Goal: Information Seeking & Learning: Learn about a topic

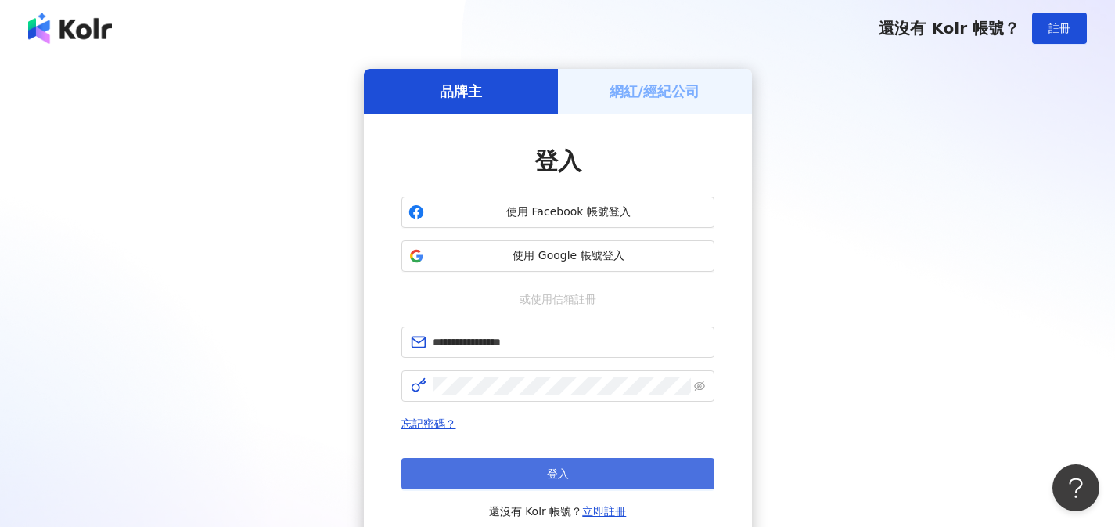
click at [580, 476] on button "登入" at bounding box center [557, 473] width 313 height 31
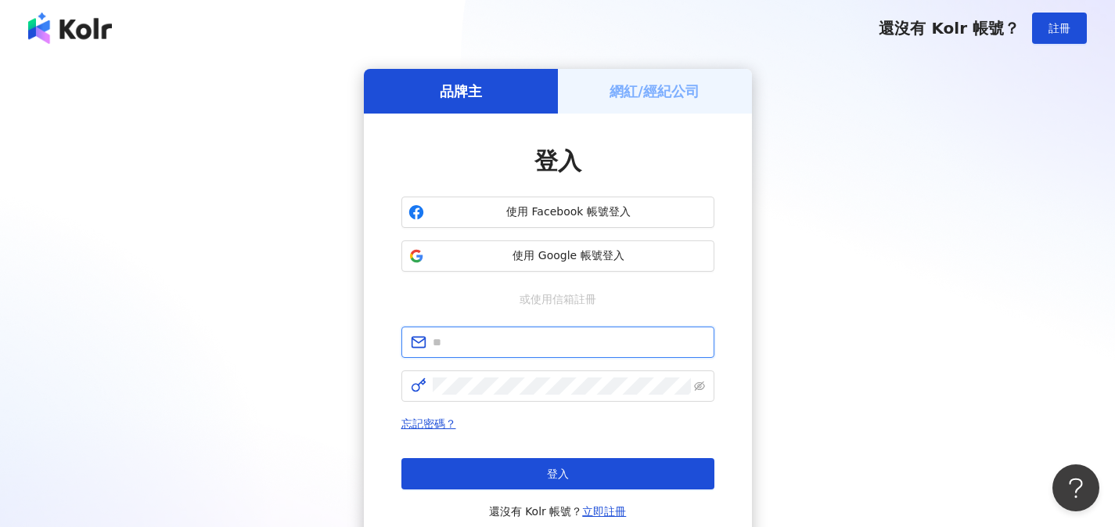
type input "**********"
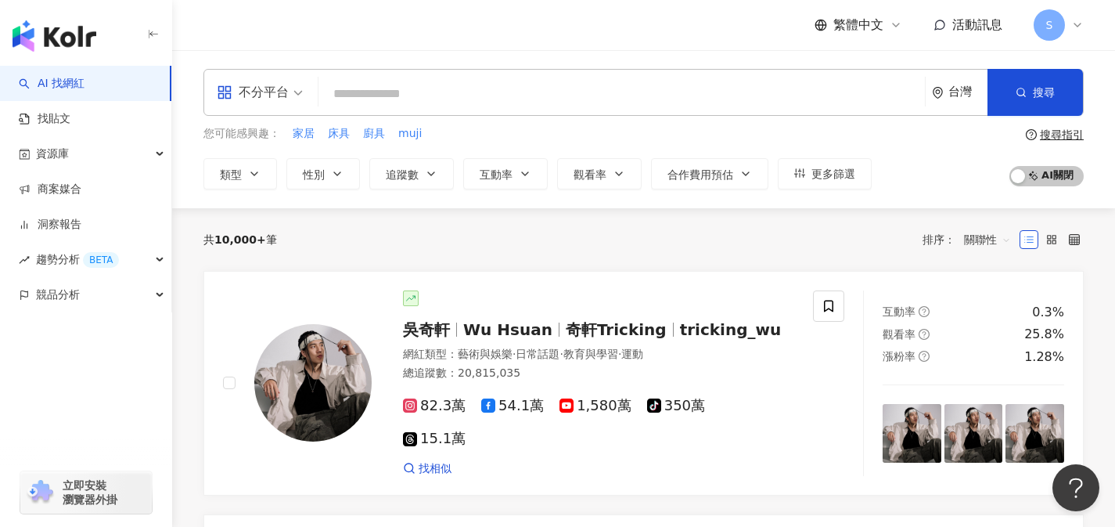
click at [275, 95] on div "不分平台" at bounding box center [253, 92] width 72 height 25
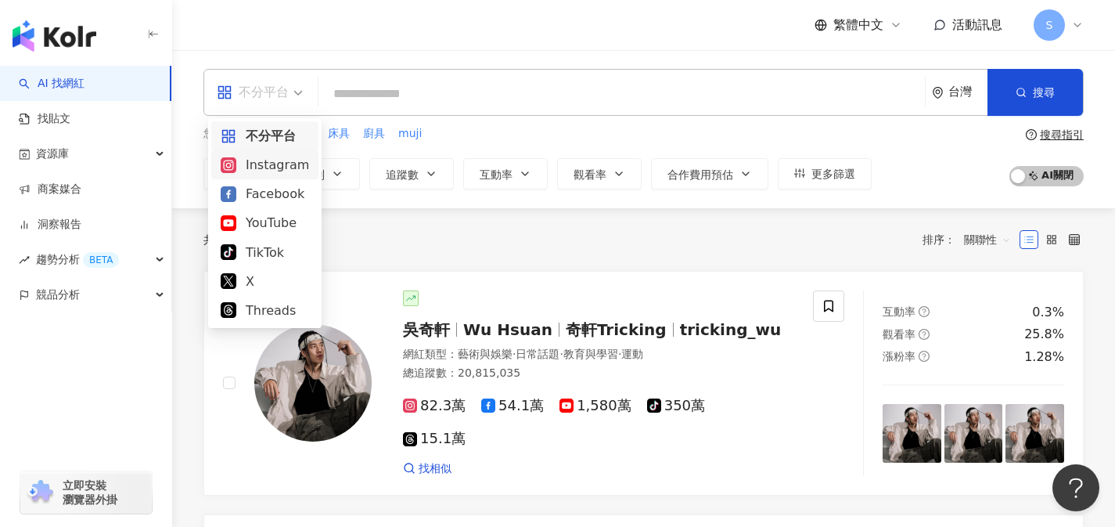
click at [270, 157] on div "Instagram" at bounding box center [265, 165] width 88 height 20
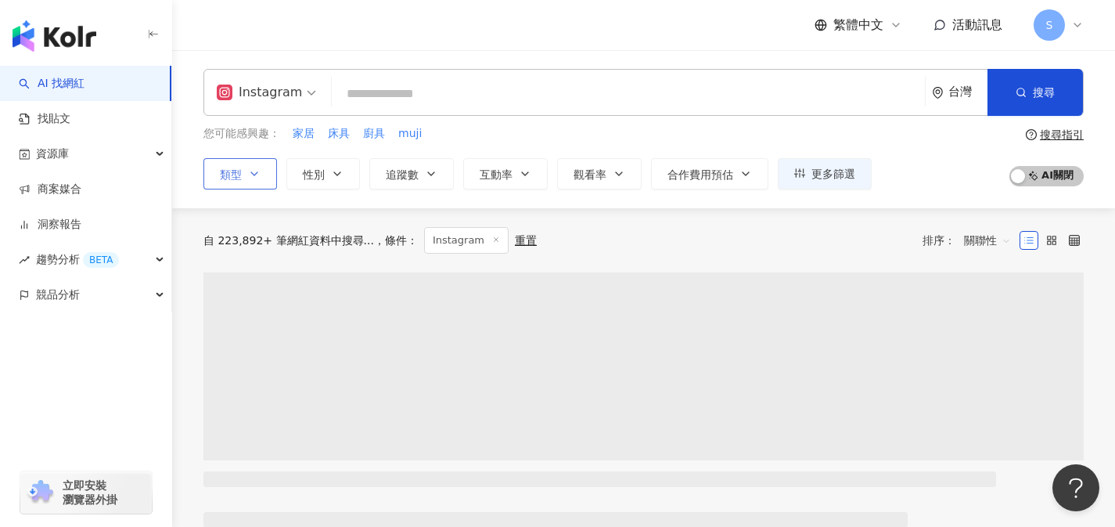
click at [263, 167] on button "類型" at bounding box center [240, 173] width 74 height 31
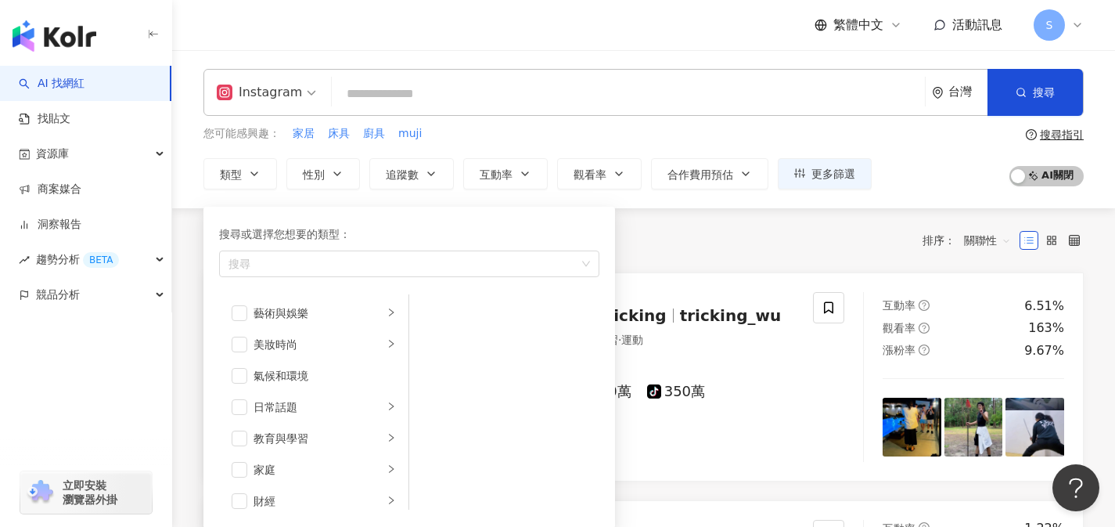
click at [642, 245] on div "共 10,000+ 筆 條件 ： Instagram 重置 排序： 關聯性" at bounding box center [643, 240] width 880 height 27
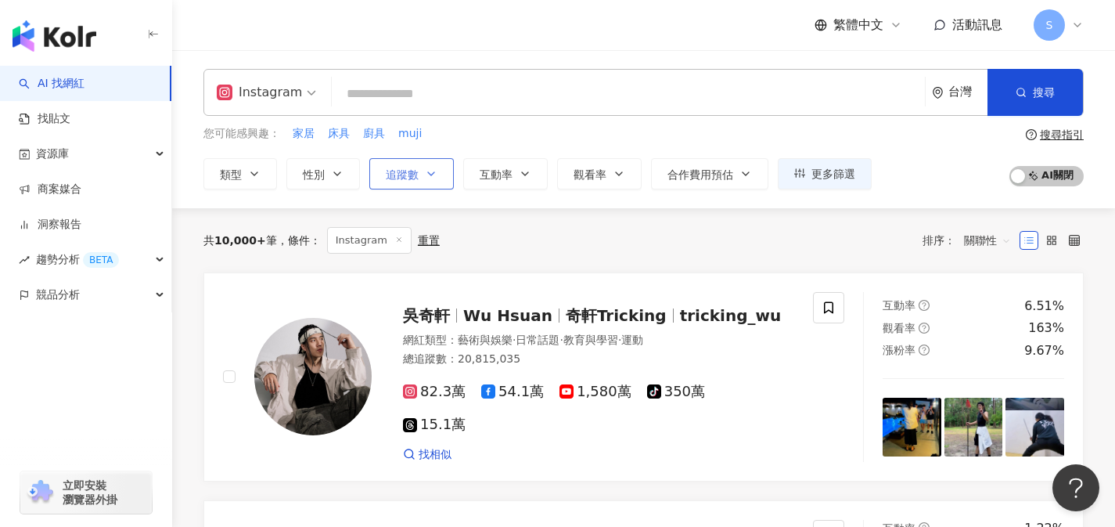
click at [440, 178] on button "追蹤數" at bounding box center [411, 173] width 85 height 31
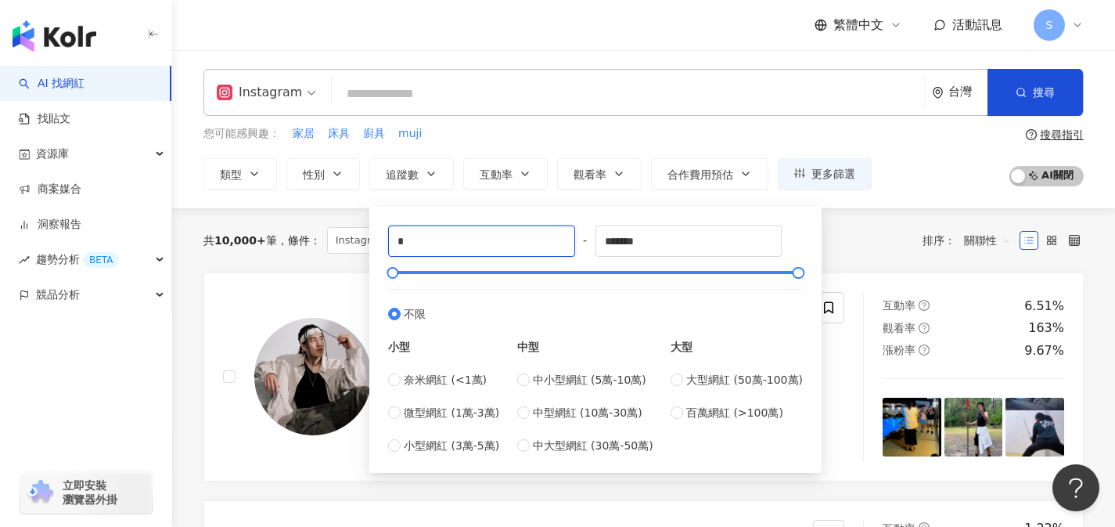
drag, startPoint x: 446, startPoint y: 238, endPoint x: 351, endPoint y: 225, distance: 95.5
type input "*"
type input "*****"
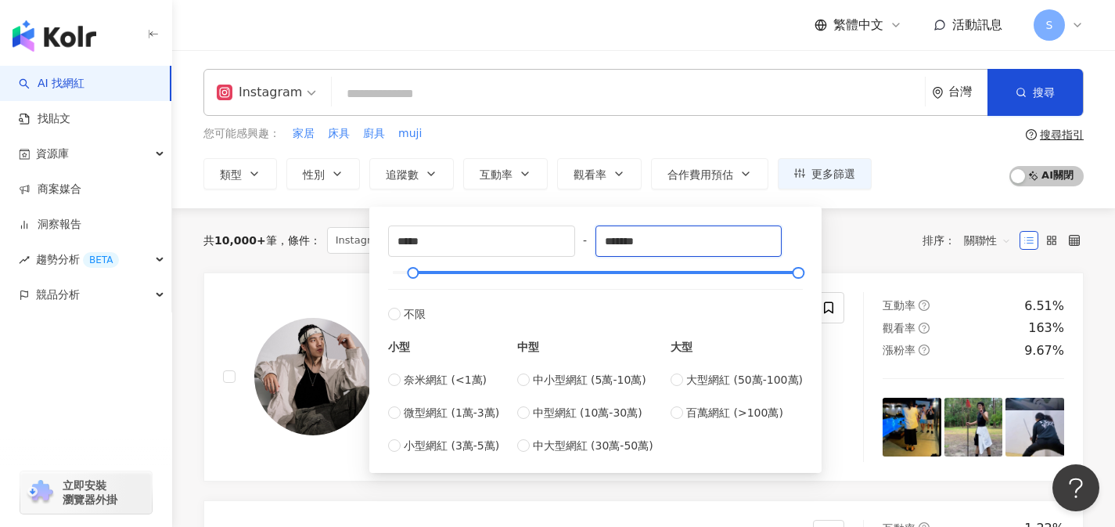
drag, startPoint x: 679, startPoint y: 240, endPoint x: 592, endPoint y: 236, distance: 86.9
click at [592, 236] on div "***** - ******* 不限 小型 奈米網紅 (<1萬) 微型網紅 (1萬-3萬) 小型網紅 (3萬-5萬) 中型 中小型網紅 (5萬-10萬) 中型…" at bounding box center [595, 339] width 415 height 229
type input "******"
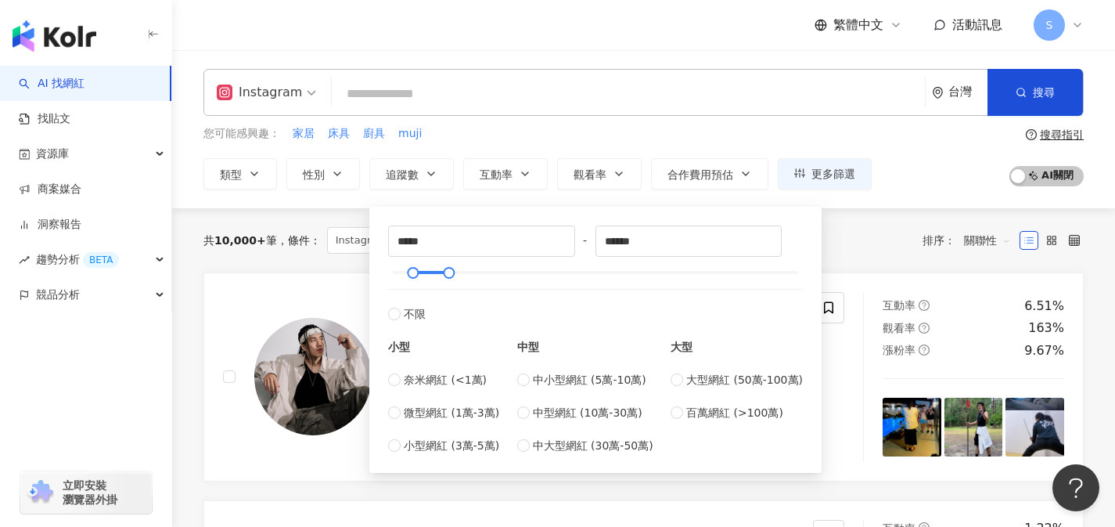
click at [651, 96] on input "search" at bounding box center [628, 94] width 581 height 30
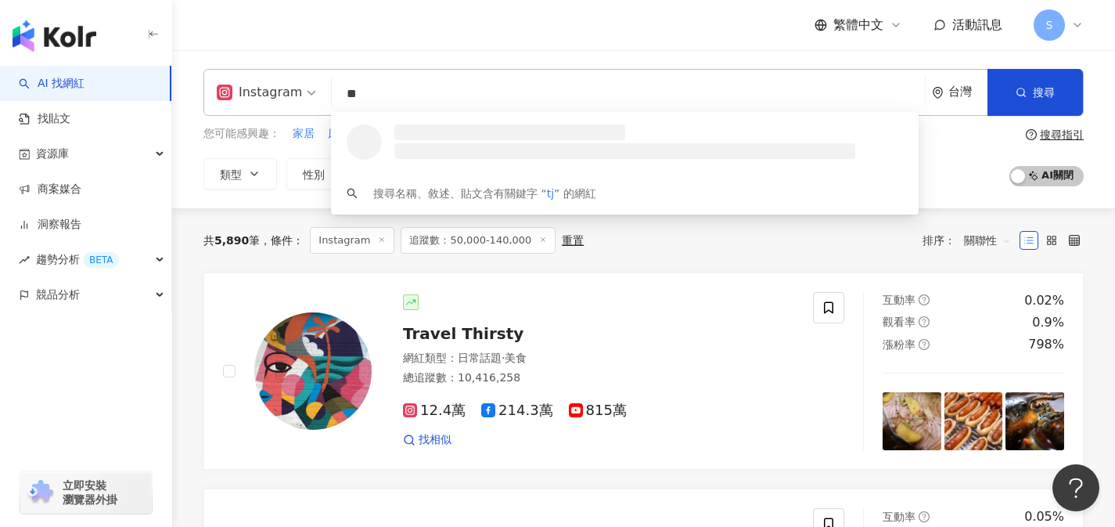
type input "*"
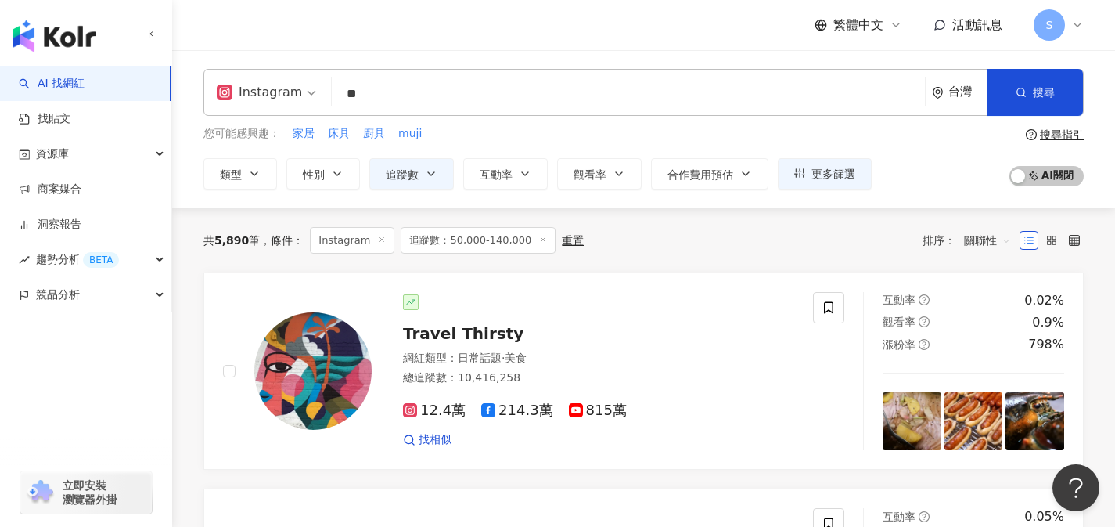
type input "*"
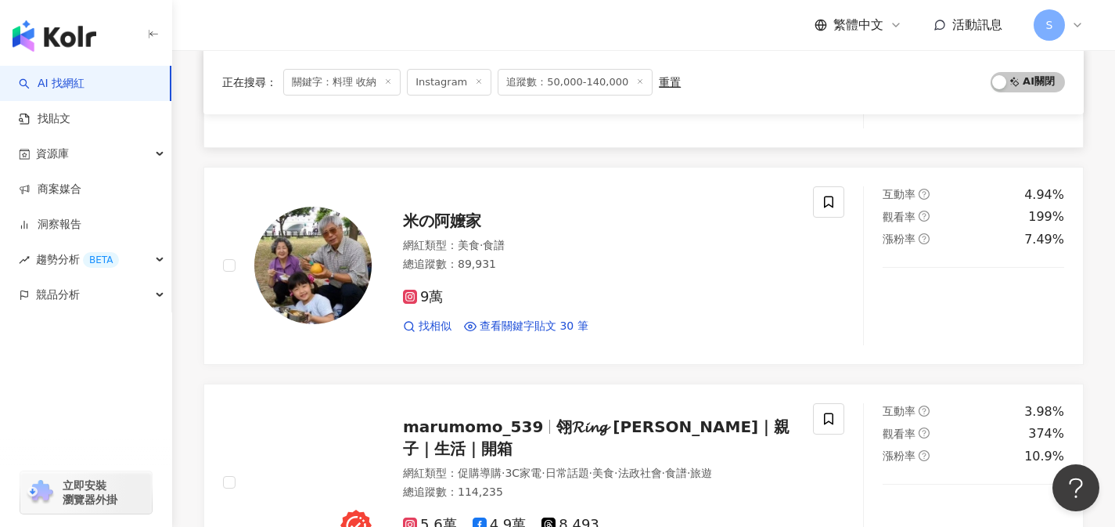
scroll to position [1105, 0]
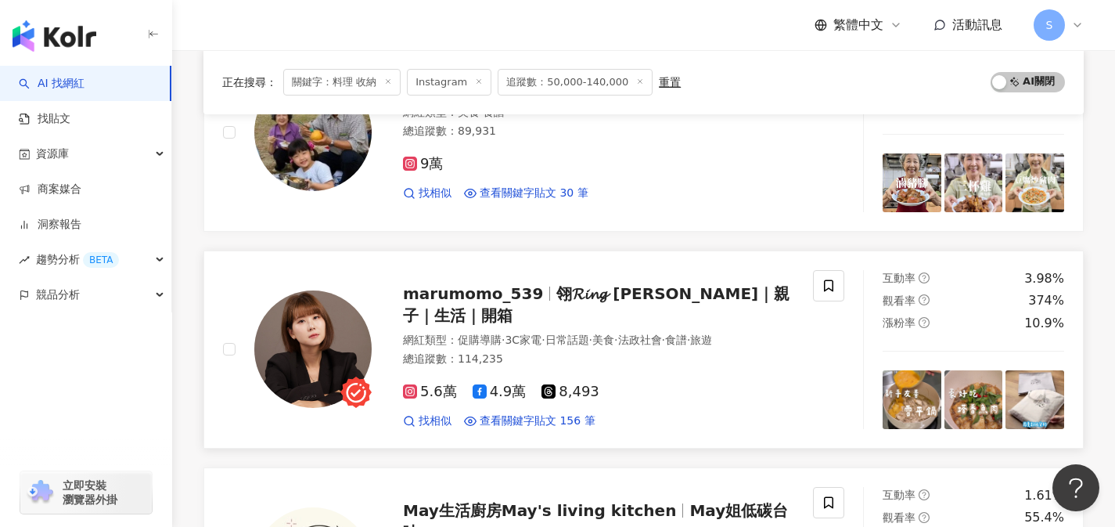
type input "*****"
click at [581, 351] on div "總追蹤數 ： 114,235" at bounding box center [598, 359] width 391 height 16
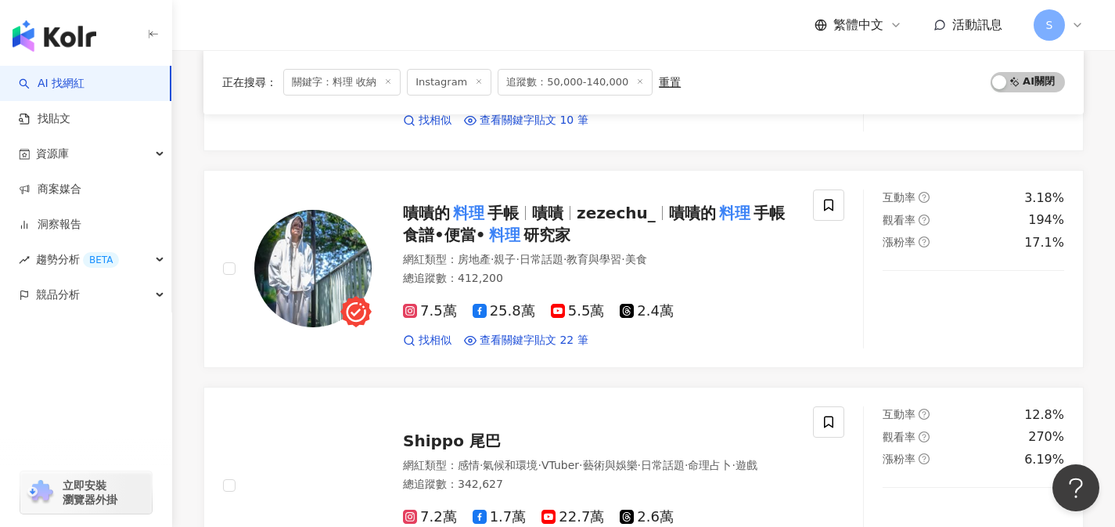
scroll to position [0, 0]
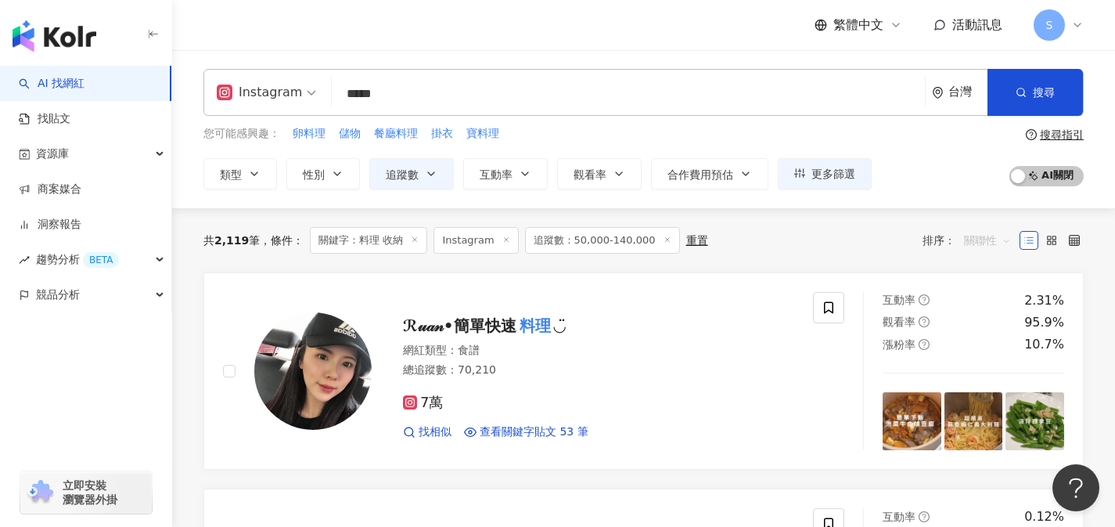
click at [998, 242] on span "關聯性" at bounding box center [987, 240] width 47 height 25
click at [999, 401] on div "關鍵字" at bounding box center [987, 405] width 39 height 17
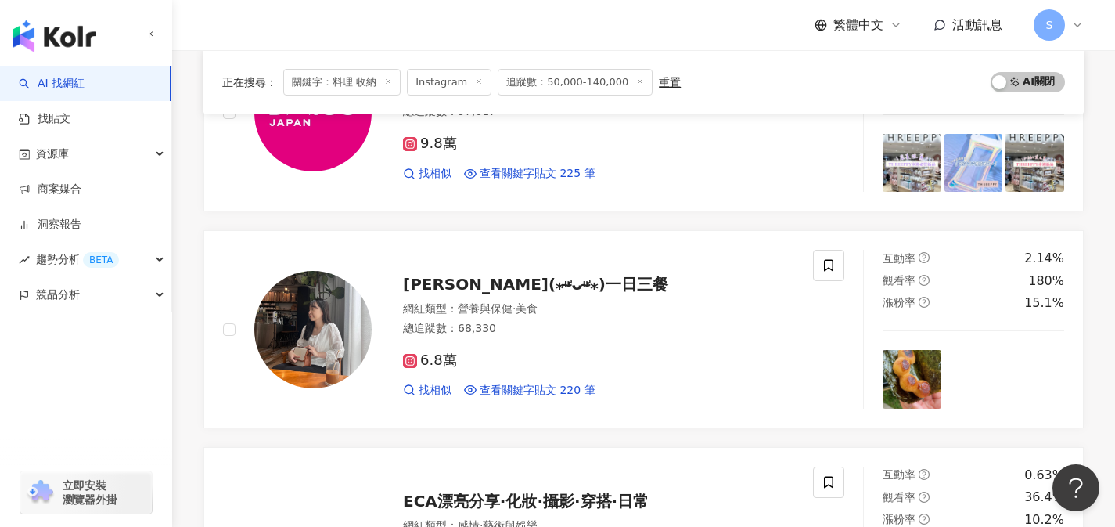
scroll to position [909, 0]
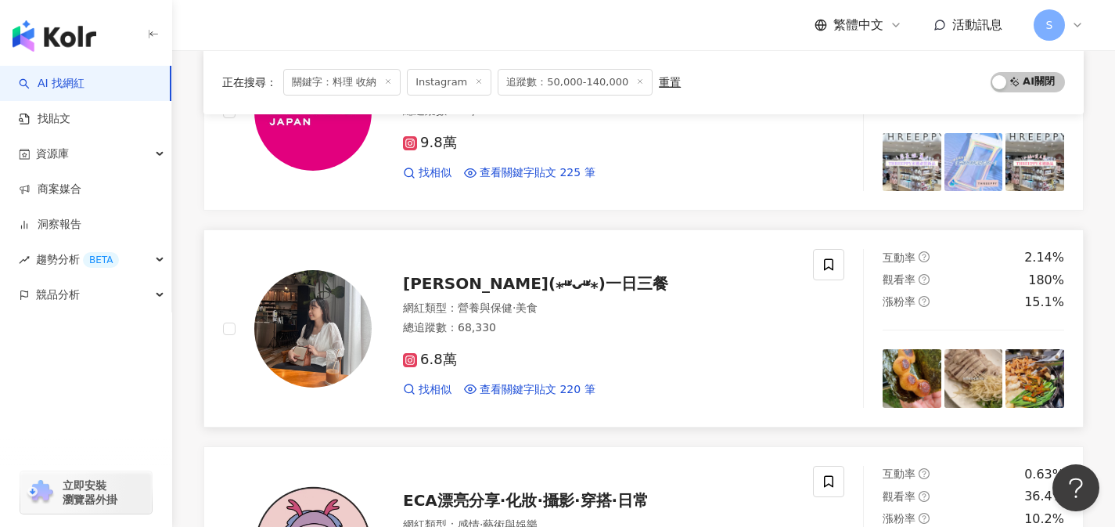
click at [560, 336] on div "網紅類型 ： 營養與保健 · 美食 總追蹤數 ： 68,330" at bounding box center [598, 319] width 391 height 38
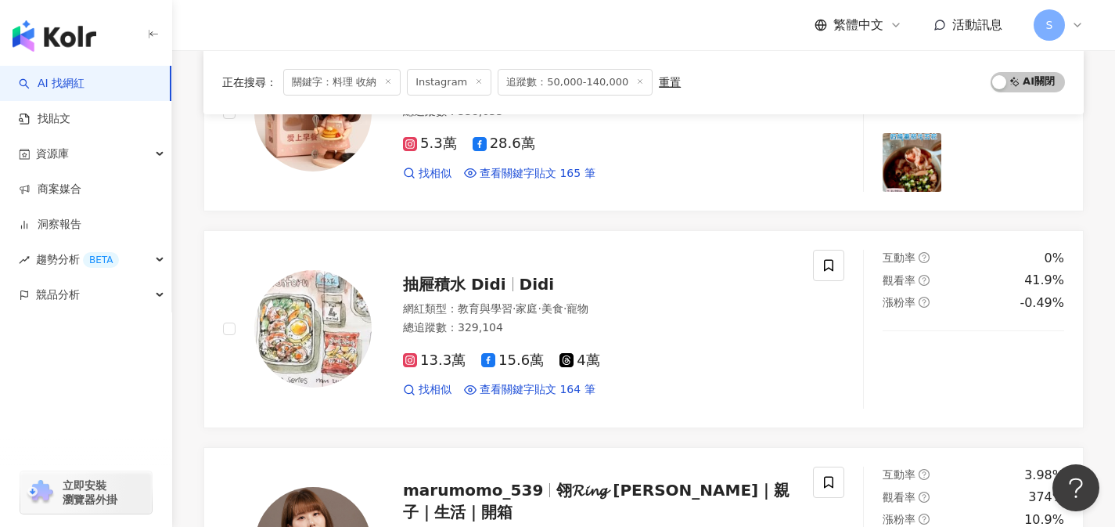
scroll to position [2433, 0]
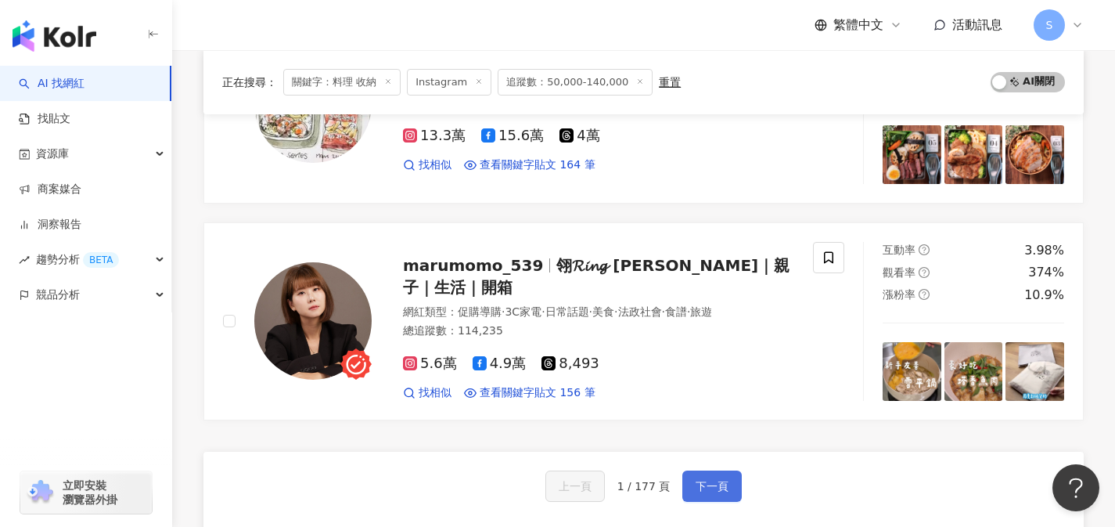
click at [725, 484] on button "下一頁" at bounding box center [711, 485] width 59 height 31
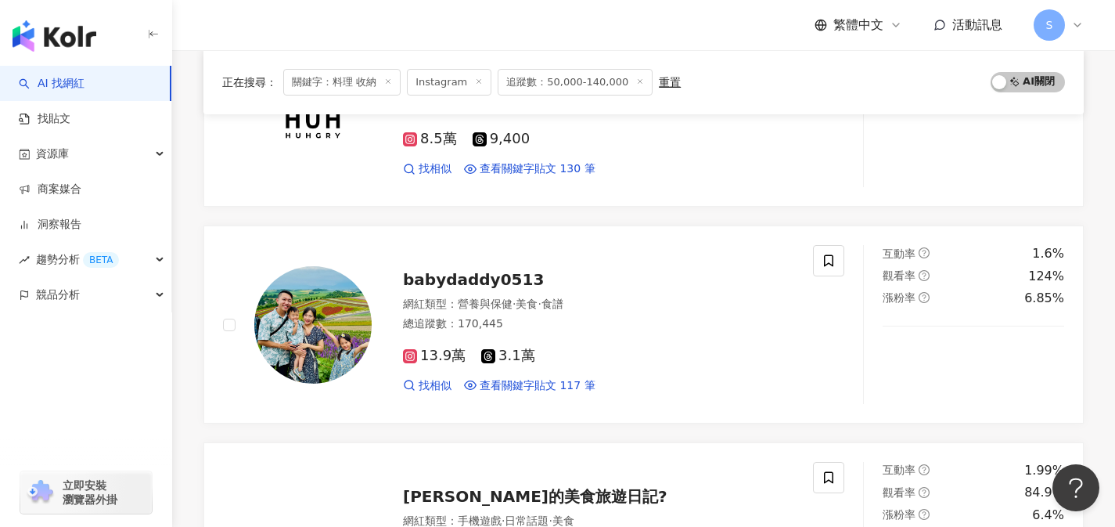
scroll to position [933, 0]
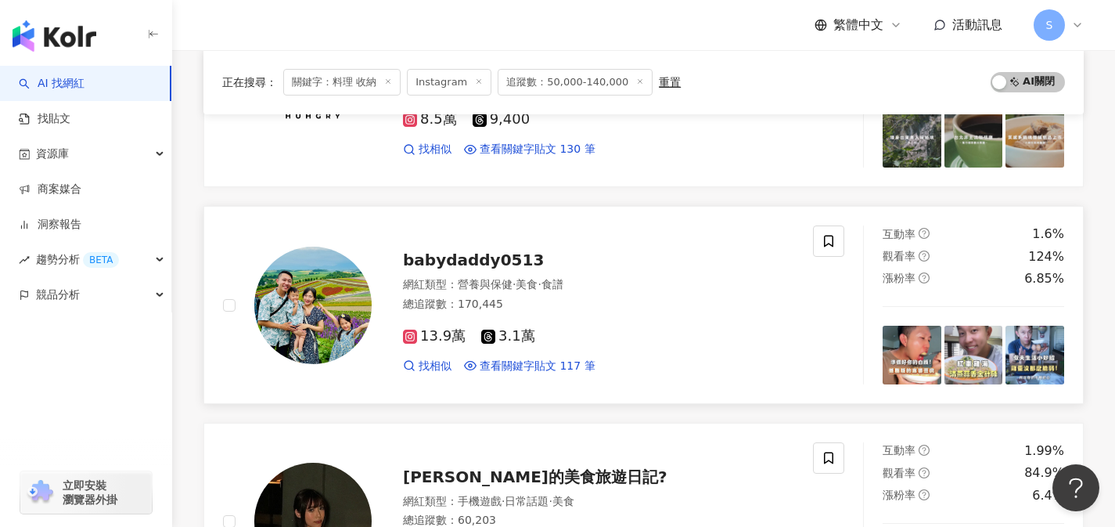
click at [571, 330] on div "13.9萬 3.1萬" at bounding box center [598, 336] width 391 height 17
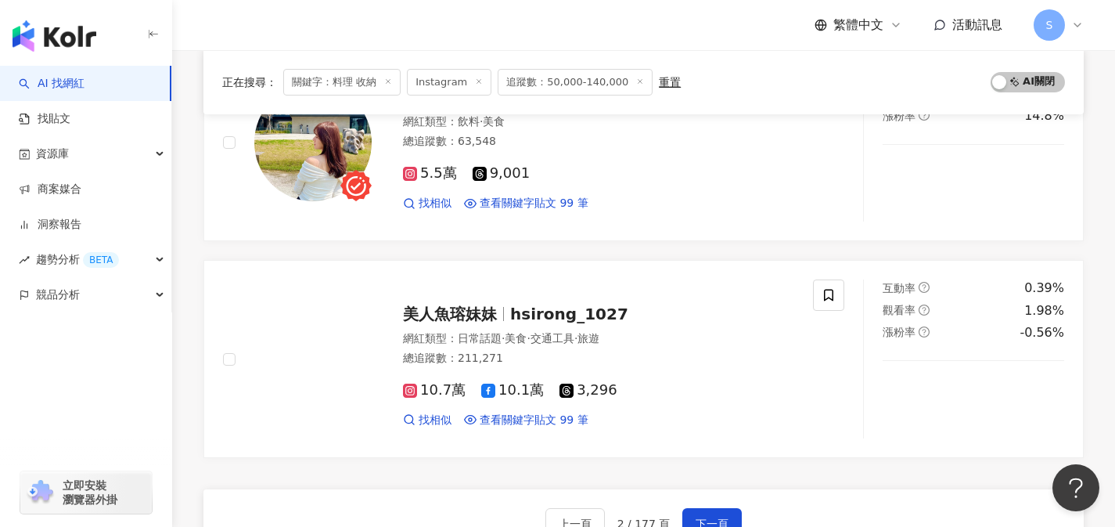
scroll to position [2683, 0]
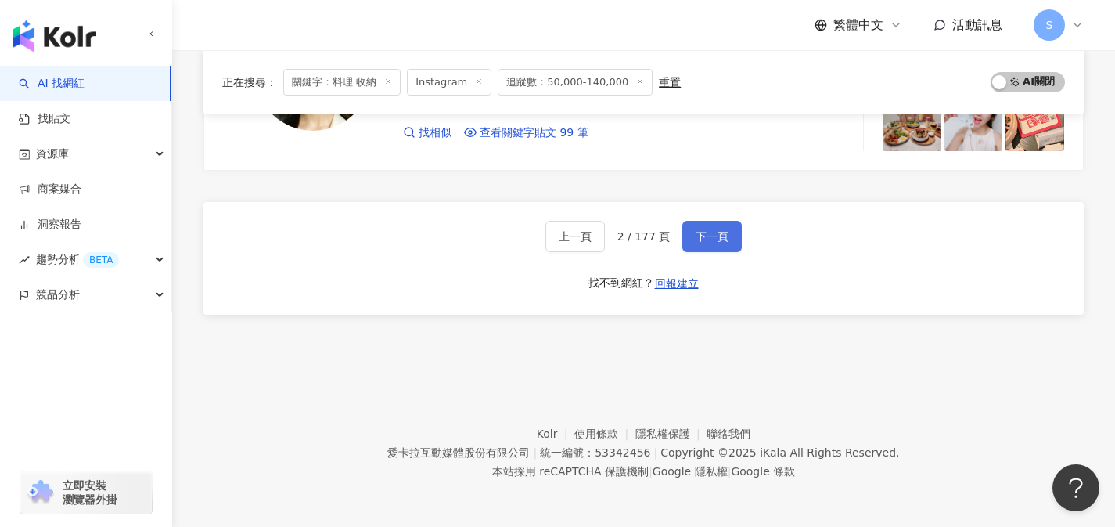
click at [711, 227] on button "下一頁" at bounding box center [711, 236] width 59 height 31
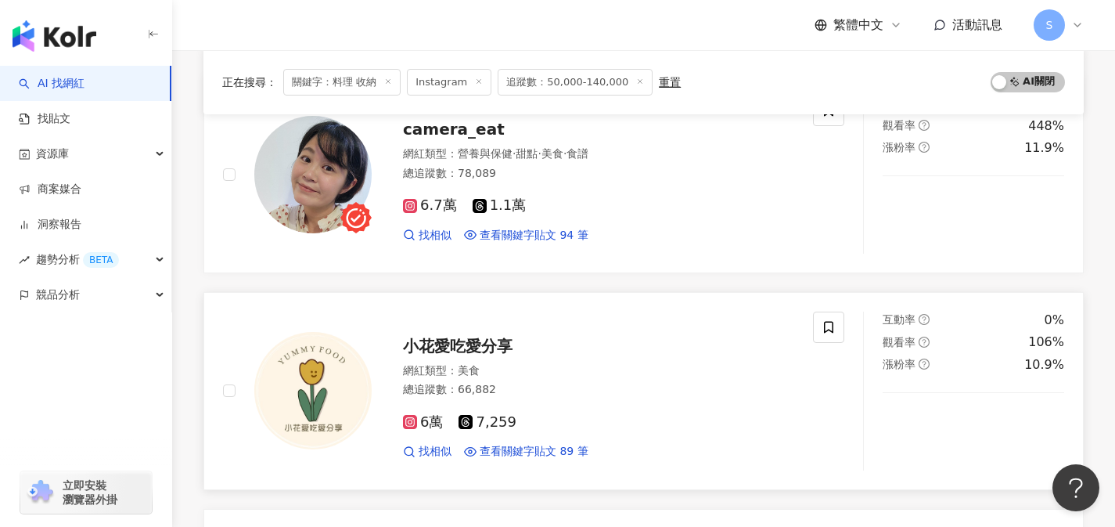
scroll to position [827, 0]
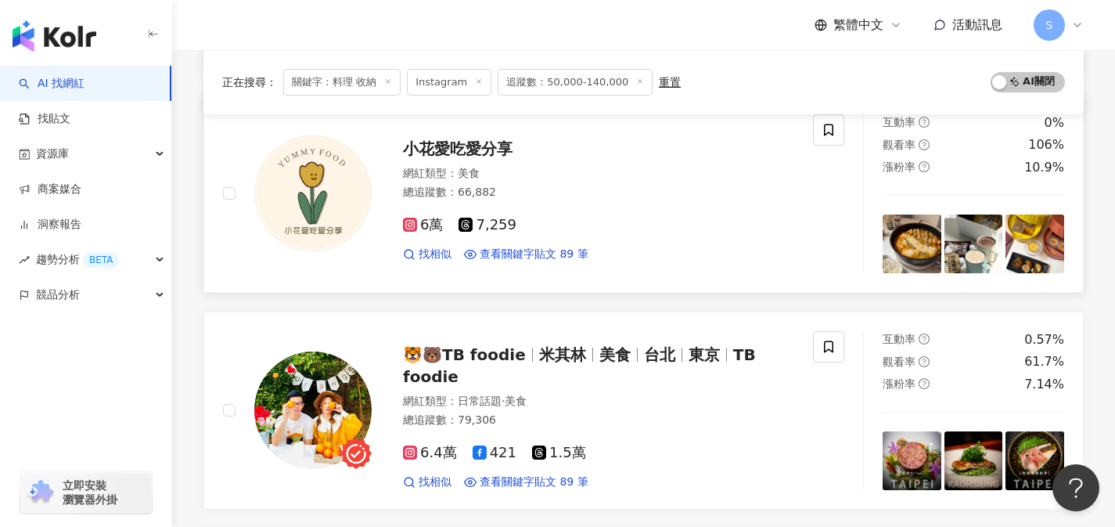
click at [567, 214] on div "6萬 7,259 找相似 查看關鍵字貼文 89 筆" at bounding box center [598, 233] width 391 height 58
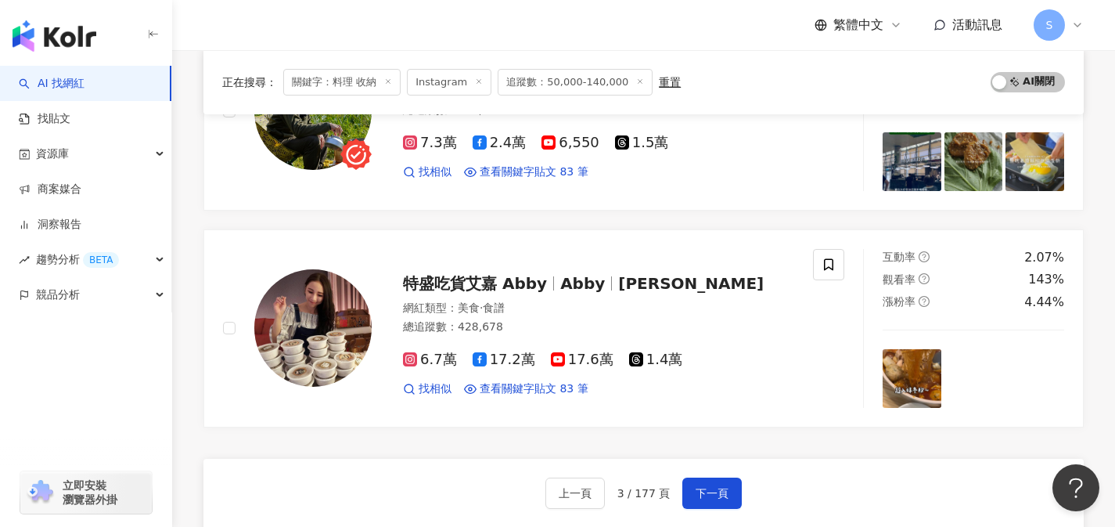
scroll to position [2547, 0]
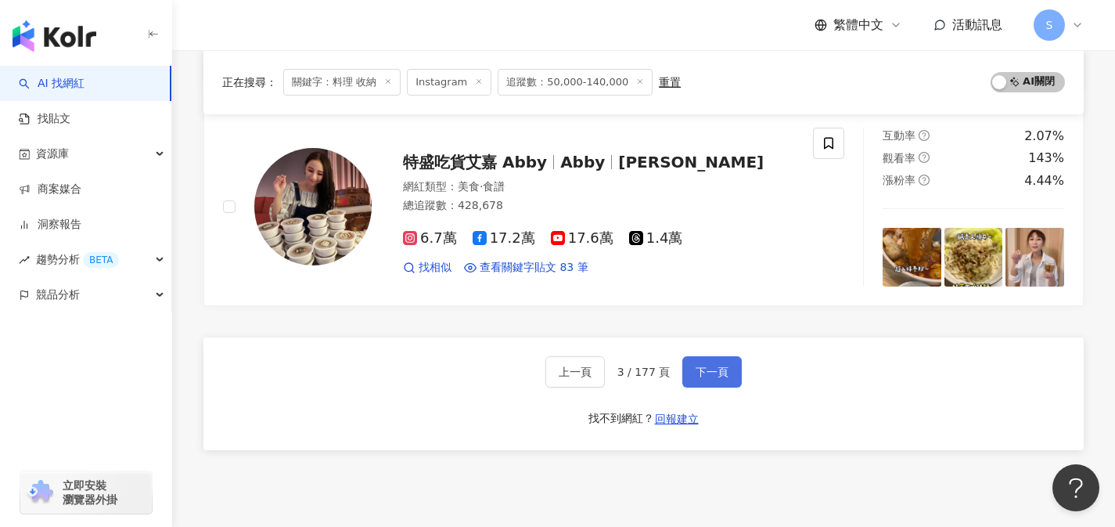
click at [696, 366] on span "下一頁" at bounding box center [712, 371] width 33 height 13
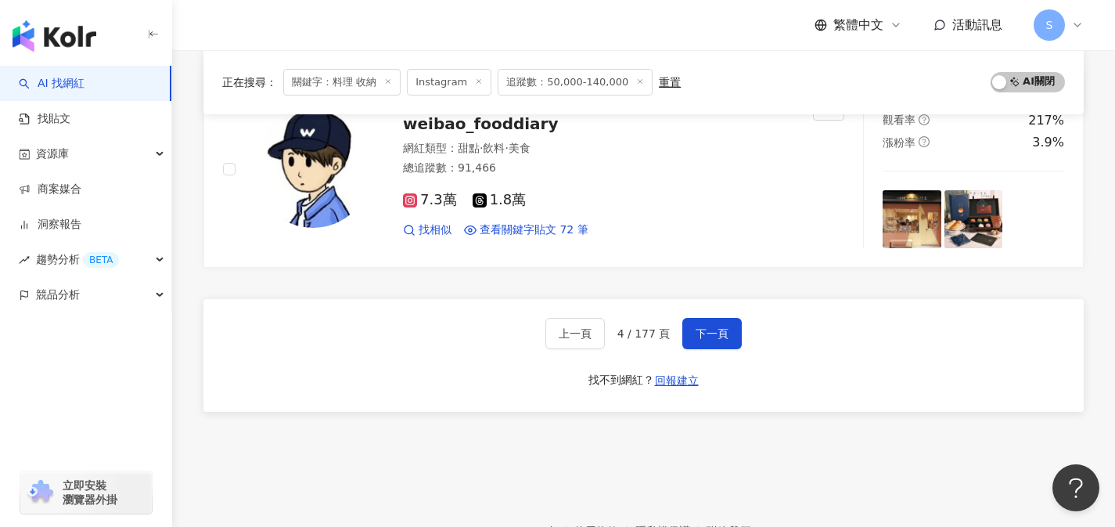
scroll to position [2589, 0]
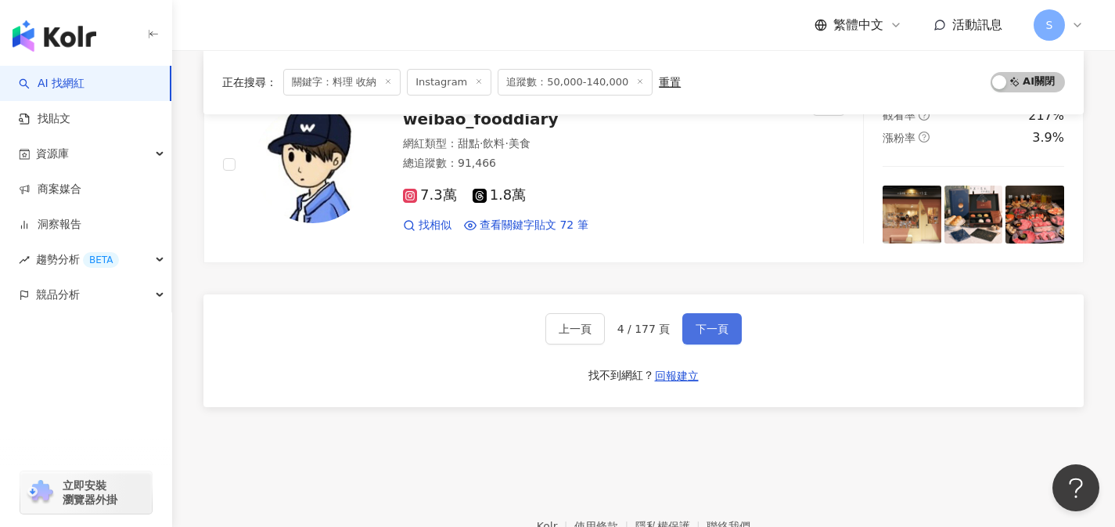
click at [731, 329] on button "下一頁" at bounding box center [711, 328] width 59 height 31
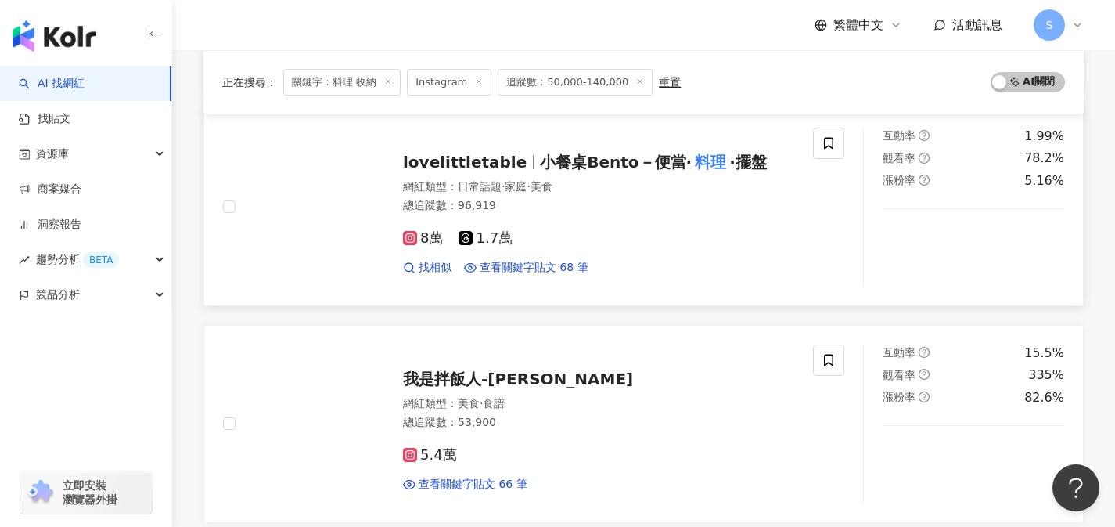
scroll to position [1250, 0]
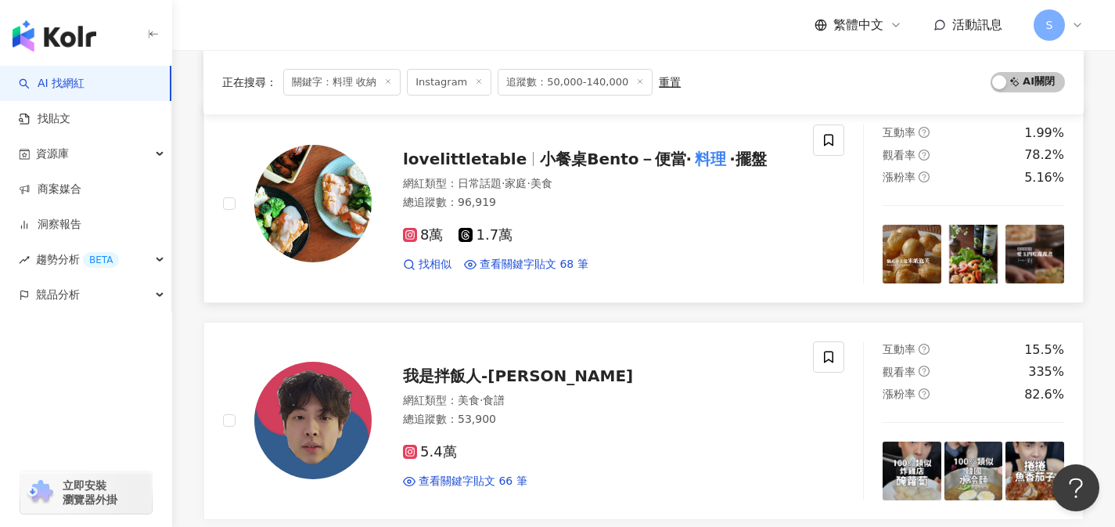
click at [574, 210] on div "網紅類型 ： 日常話題 · 家庭 · 美食 總追蹤數 ： 96,919" at bounding box center [598, 195] width 391 height 38
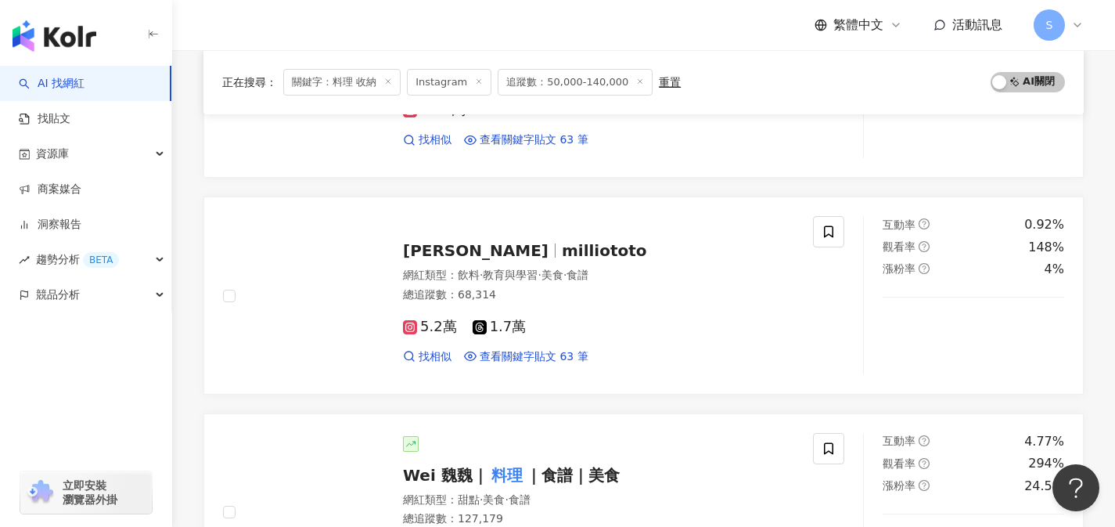
scroll to position [2039, 0]
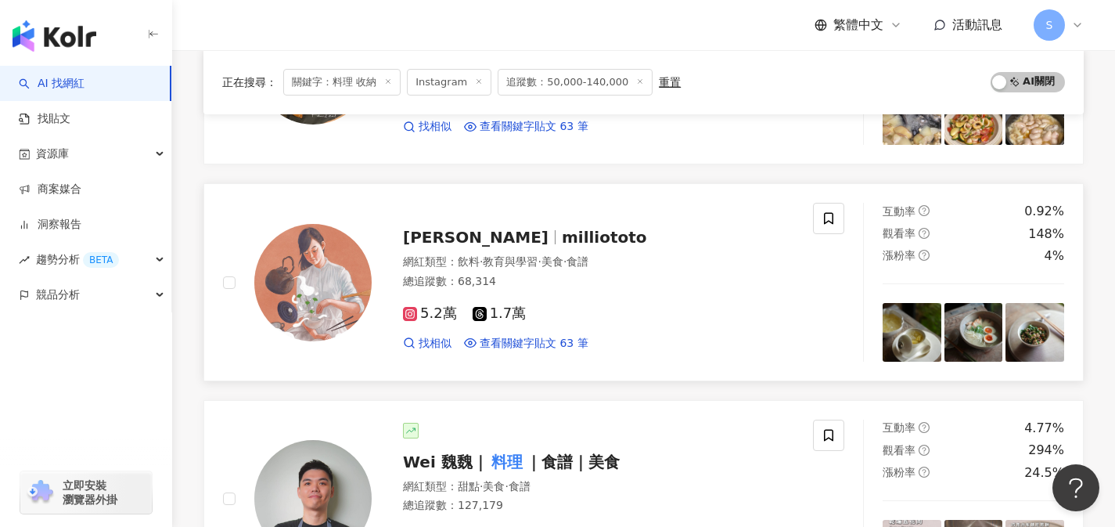
click at [554, 297] on div "5.2萬 1.7萬 找相似 查看關鍵字貼文 63 筆" at bounding box center [598, 322] width 391 height 58
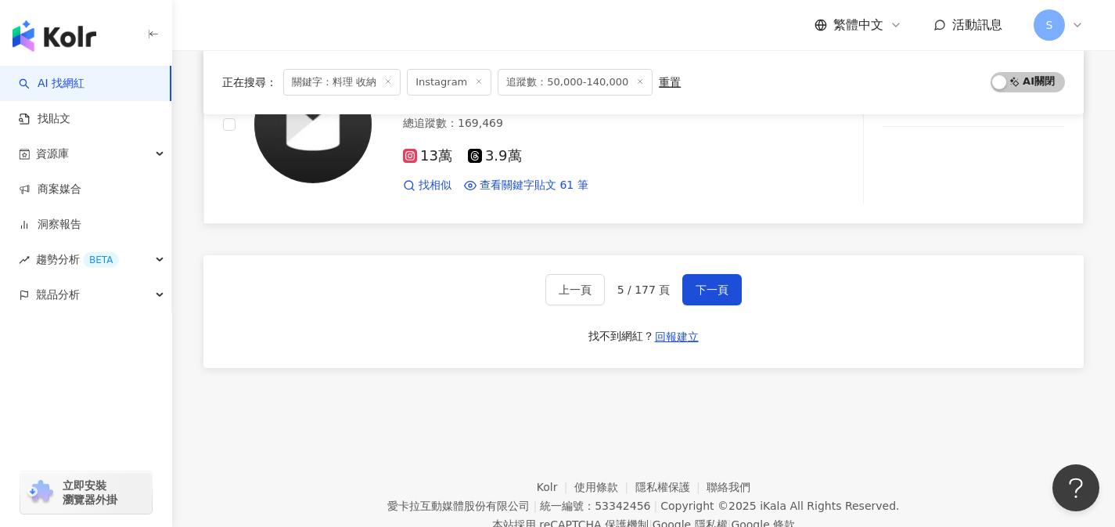
scroll to position [2662, 0]
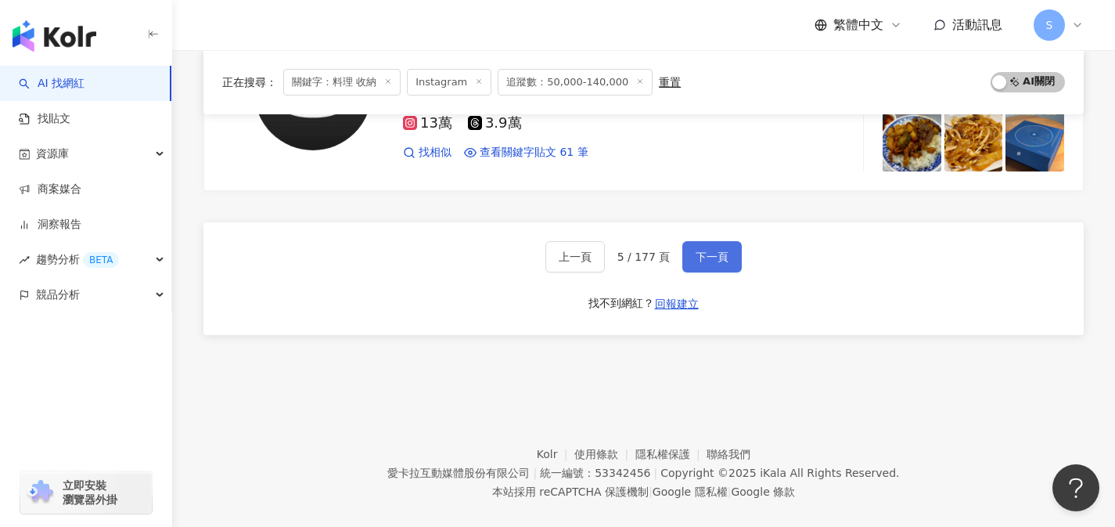
click at [713, 259] on span "下一頁" at bounding box center [712, 256] width 33 height 13
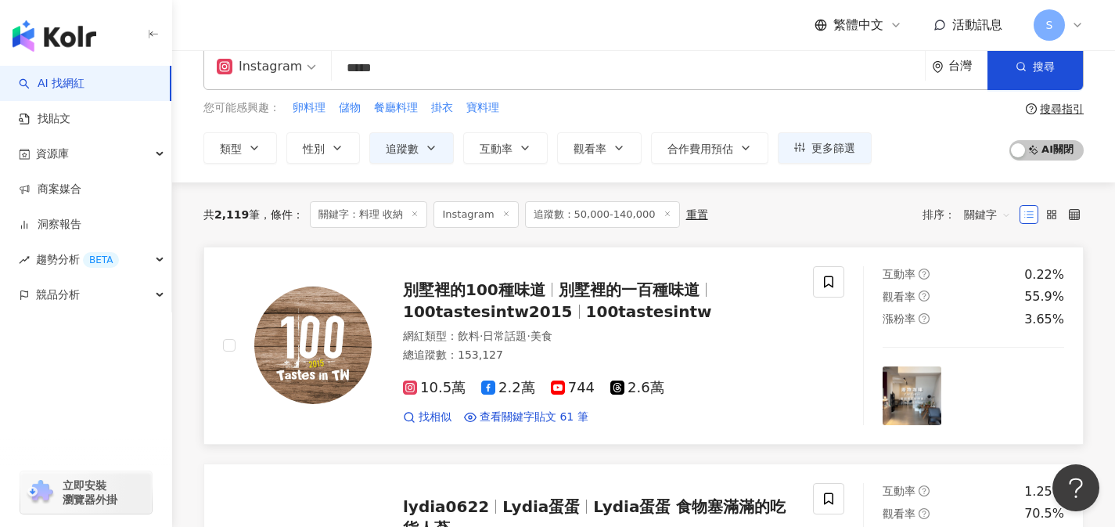
scroll to position [34, 0]
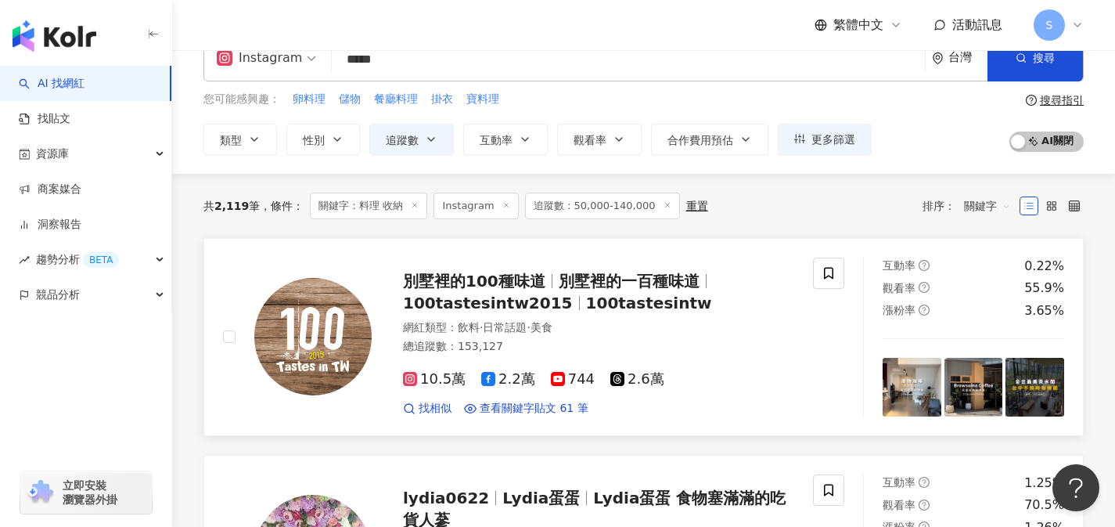
click at [601, 341] on div "總追蹤數 ： 153,127" at bounding box center [598, 347] width 391 height 16
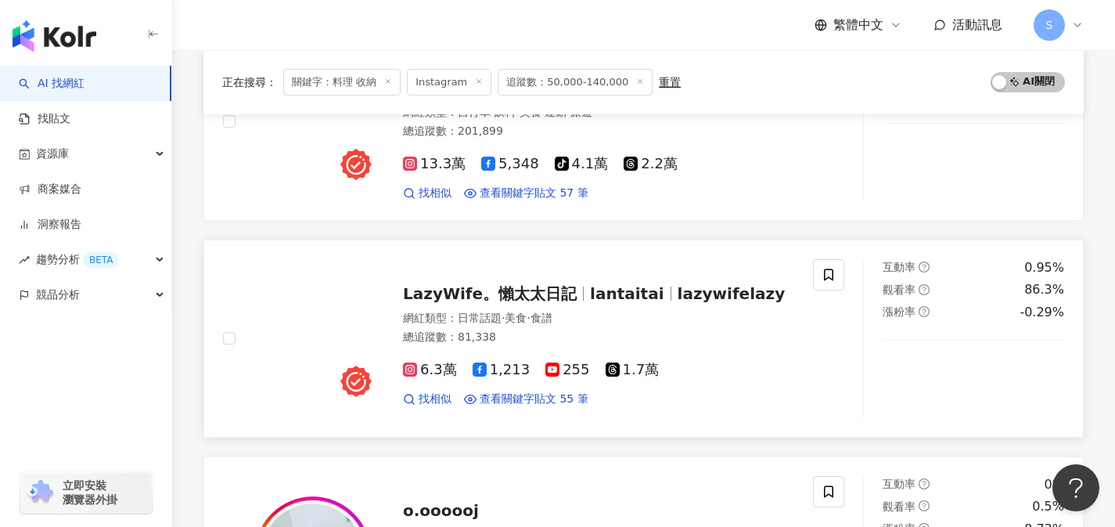
scroll to position [1829, 0]
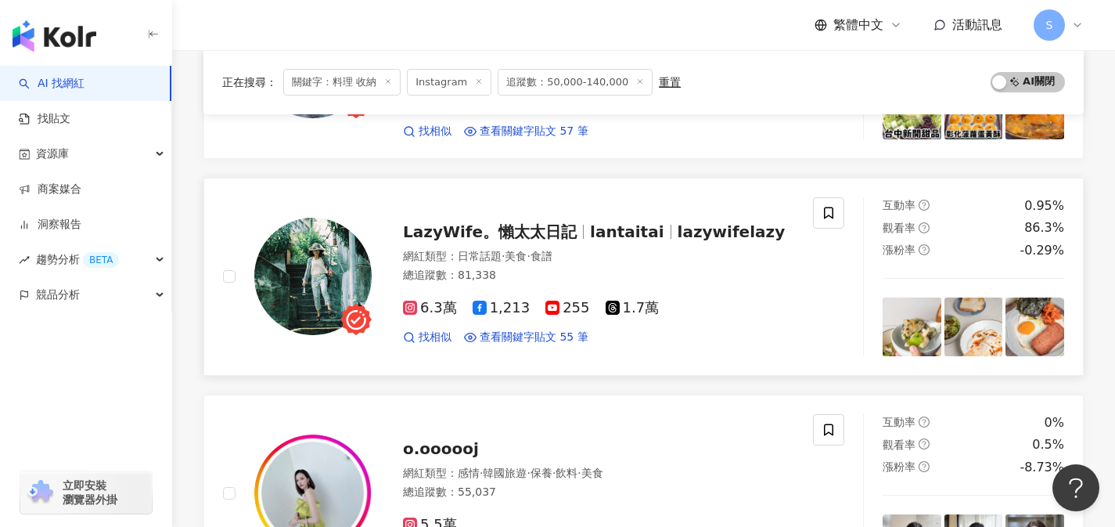
click at [537, 354] on div "LazyWife。懶太太日記 lantaitai lazywifelazy 網紅類型 ： 日常話題 · 美食 · 食譜 總追蹤數 ： 81,338 6.3萬 …" at bounding box center [518, 276] width 590 height 159
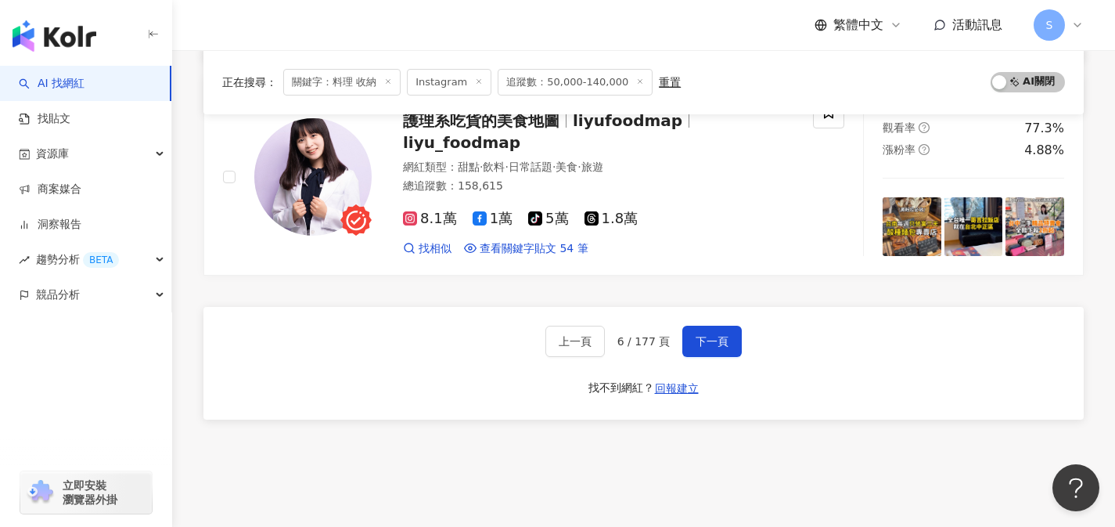
scroll to position [2579, 0]
click at [709, 336] on span "下一頁" at bounding box center [712, 341] width 33 height 13
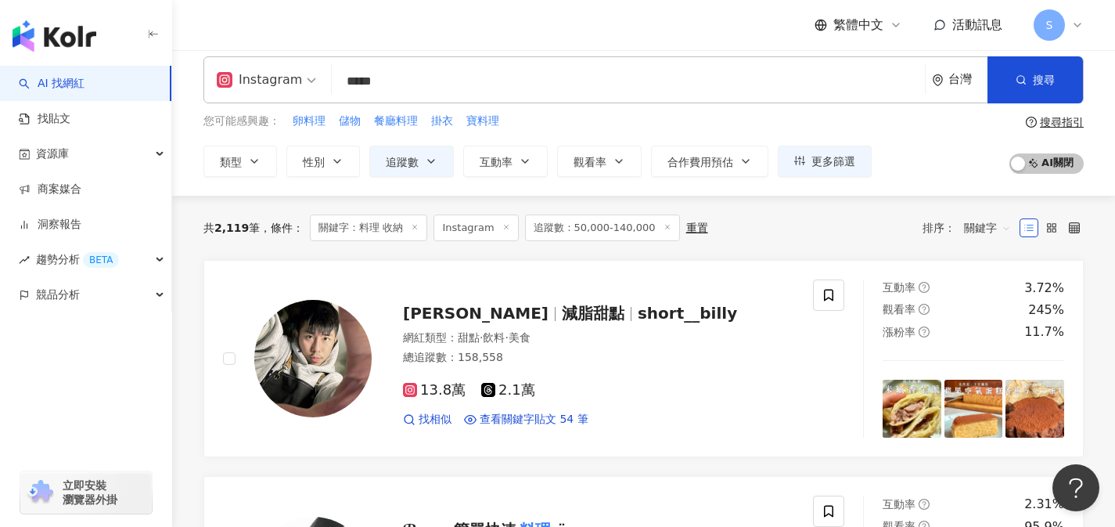
scroll to position [16, 0]
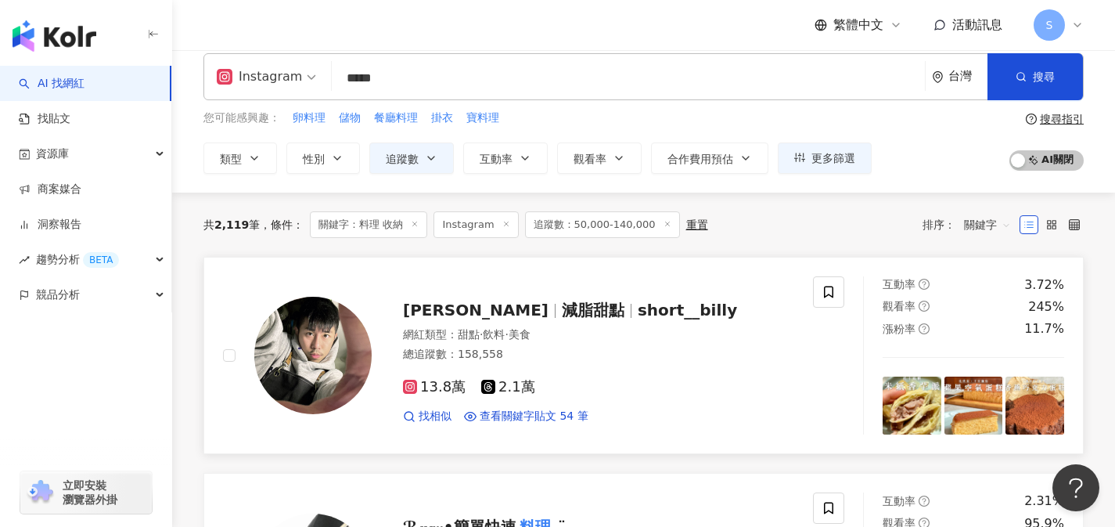
click at [565, 380] on div "13.8萬 2.1萬" at bounding box center [598, 387] width 391 height 17
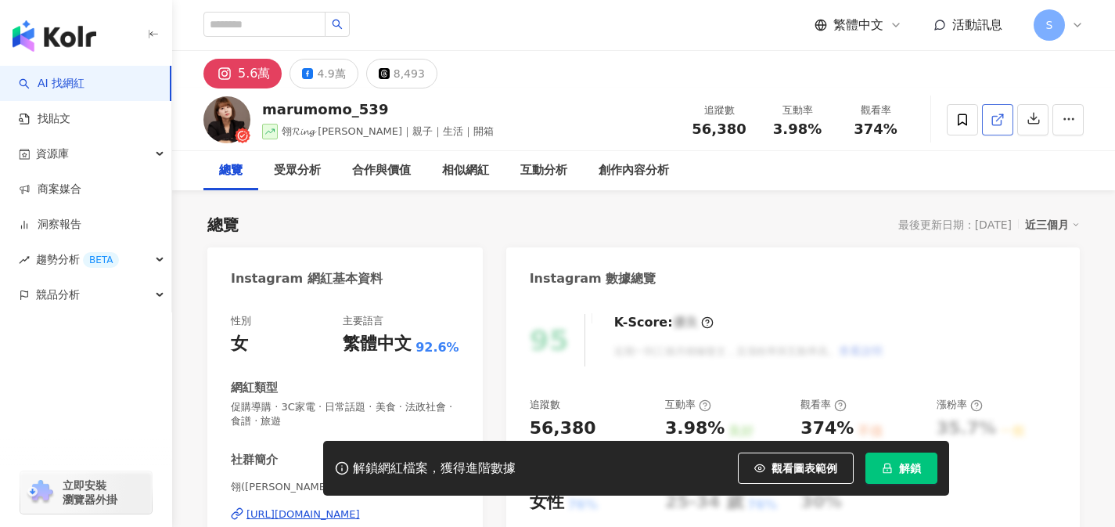
click at [993, 126] on span at bounding box center [998, 119] width 14 height 16
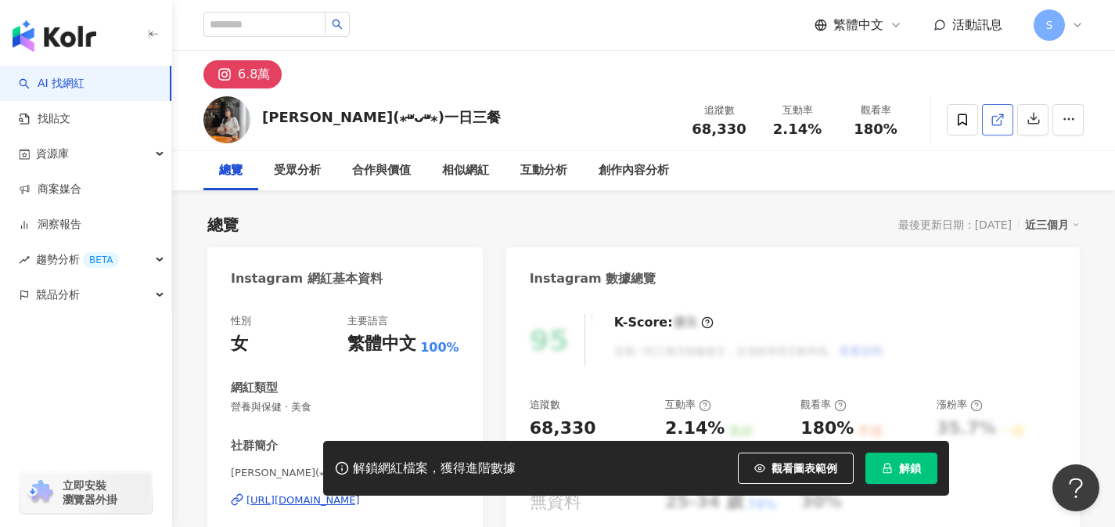
click at [1004, 131] on link at bounding box center [997, 119] width 31 height 31
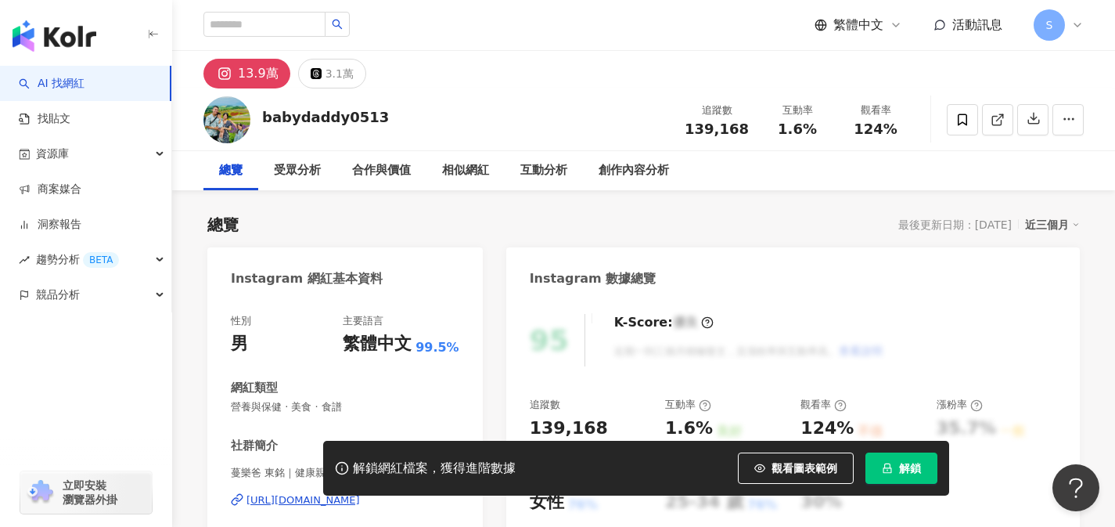
click at [999, 124] on icon at bounding box center [996, 120] width 9 height 9
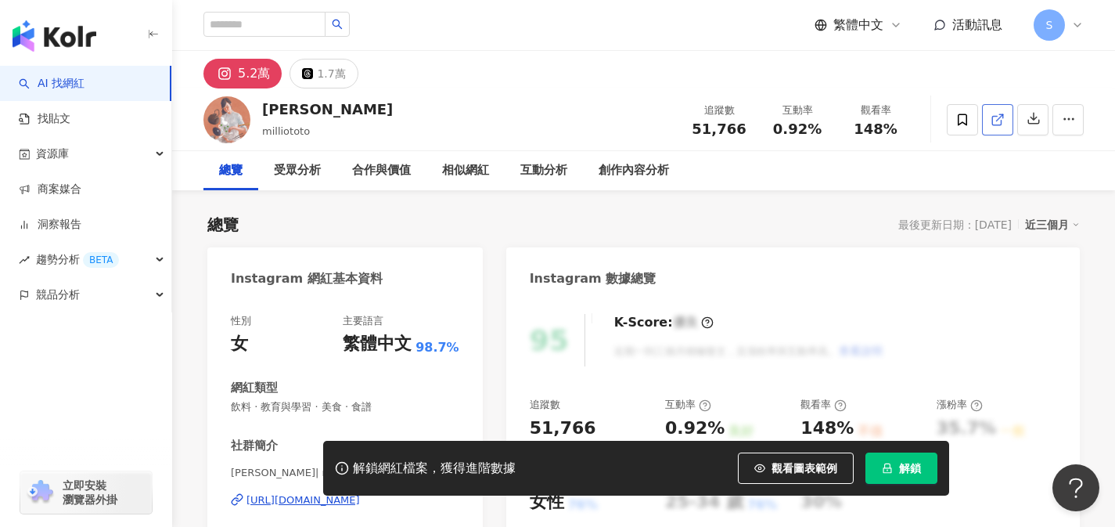
click at [999, 124] on icon at bounding box center [996, 120] width 9 height 9
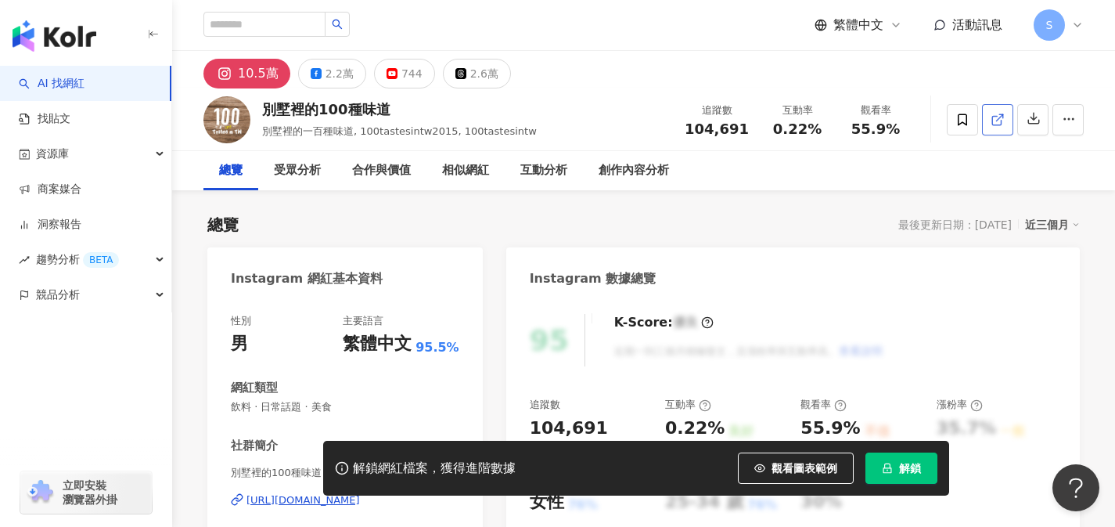
click at [999, 124] on icon at bounding box center [998, 120] width 14 height 14
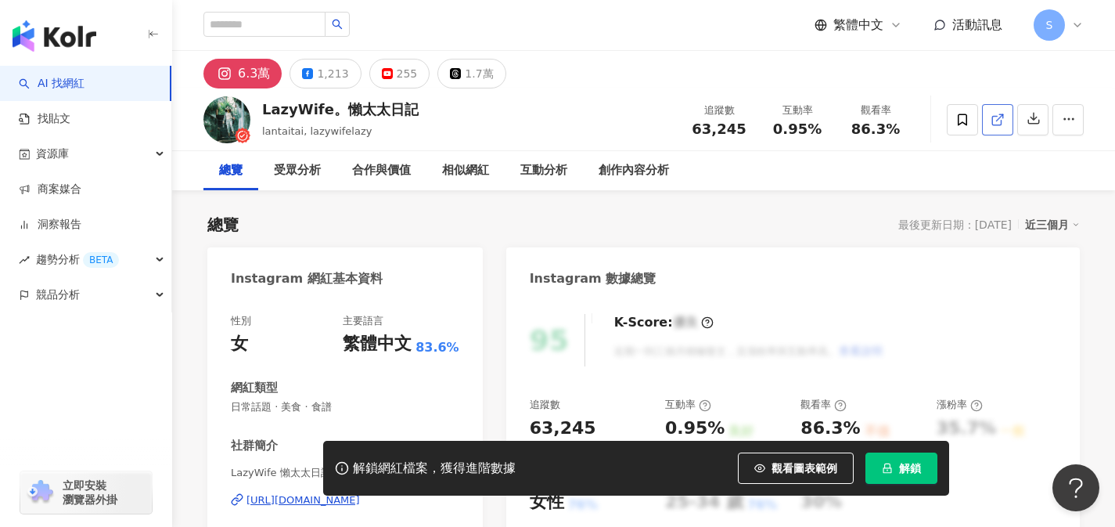
click at [997, 127] on span at bounding box center [998, 119] width 14 height 16
